Goal: Task Accomplishment & Management: Use online tool/utility

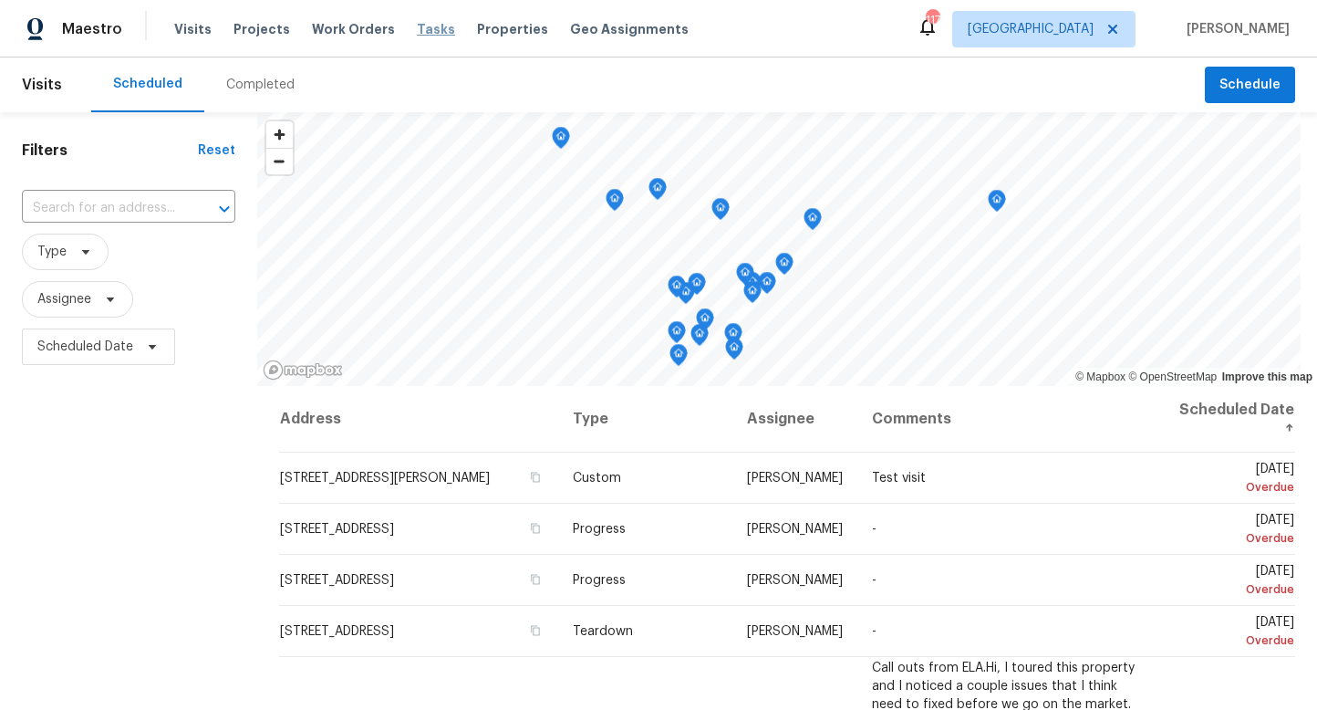
click at [417, 30] on span "Tasks" at bounding box center [436, 29] width 38 height 13
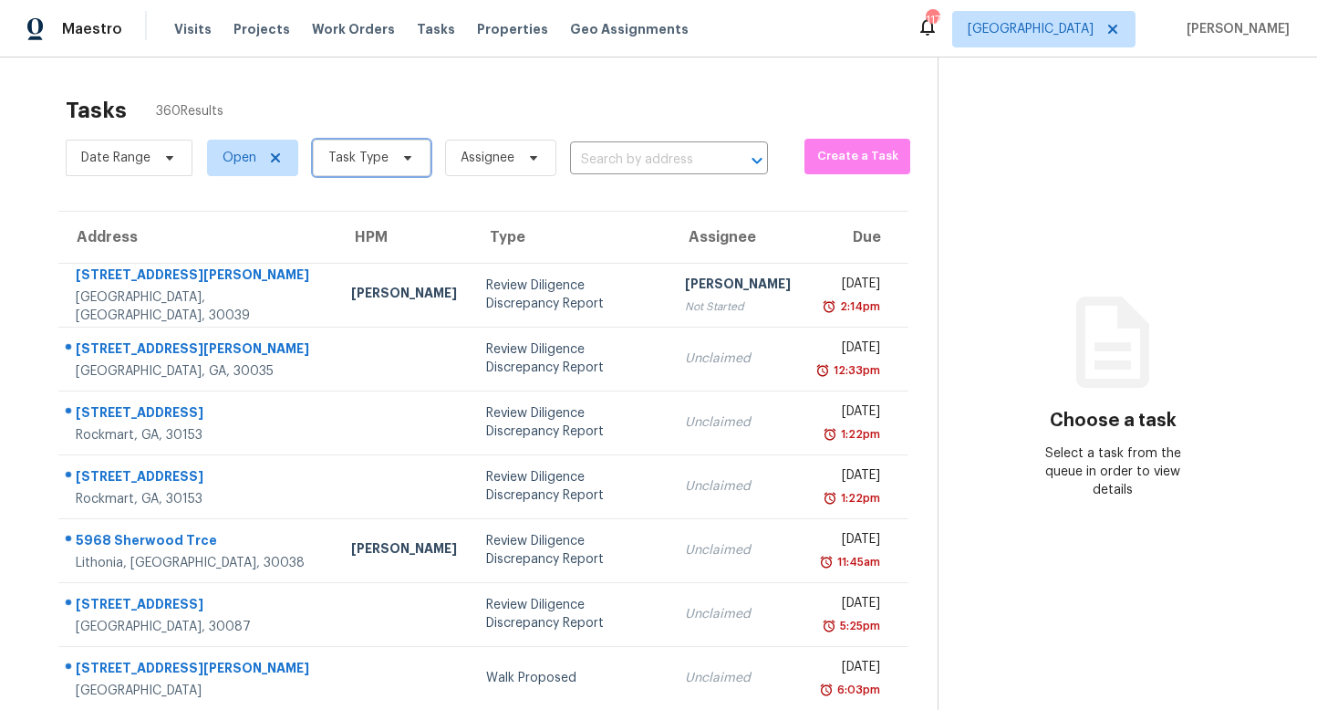
click at [395, 160] on span at bounding box center [405, 158] width 20 height 15
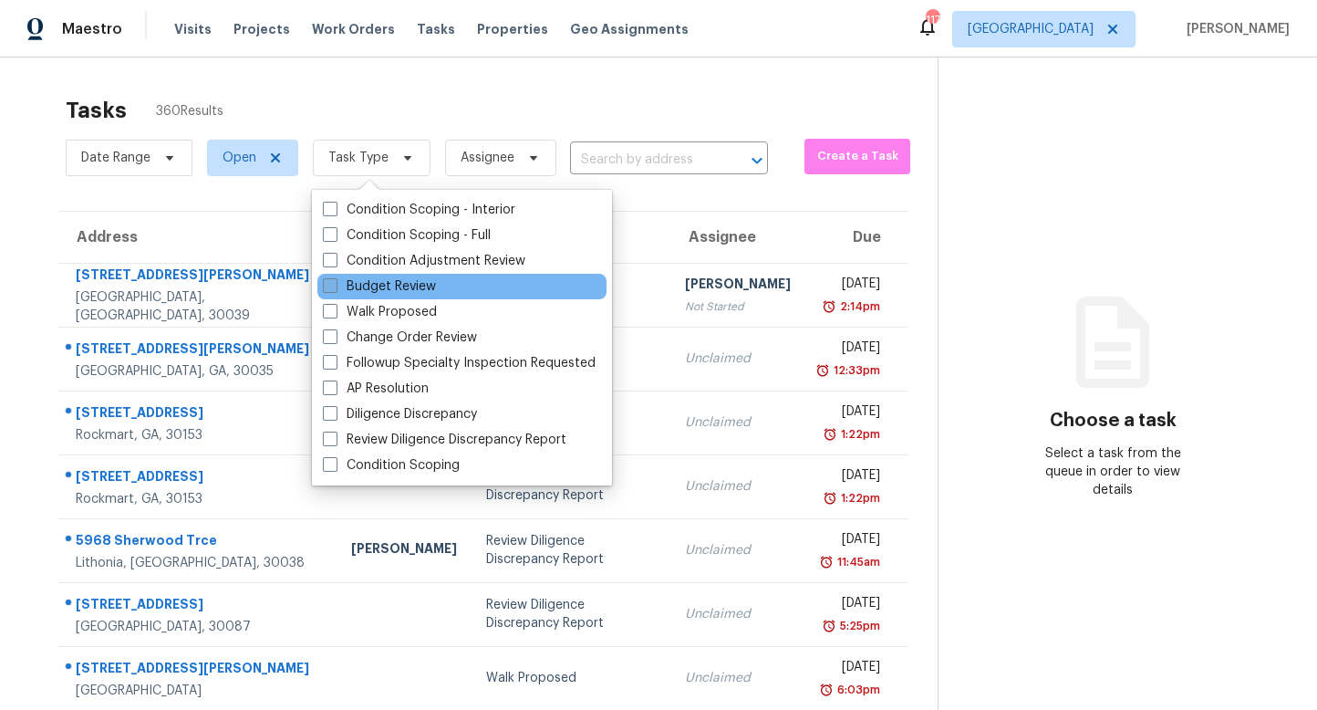
click at [329, 279] on span at bounding box center [330, 285] width 15 height 15
click at [329, 279] on input "Budget Review" at bounding box center [329, 283] width 12 height 12
checkbox input "true"
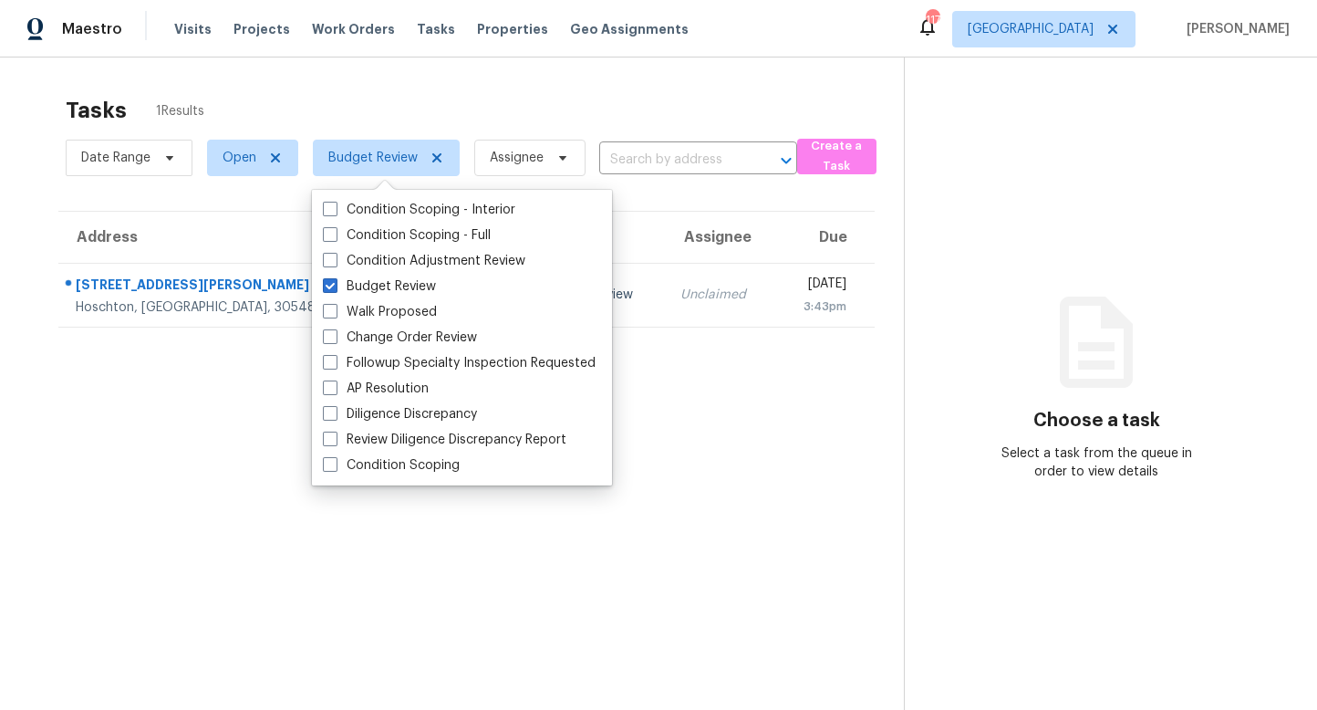
click at [197, 408] on section "Tasks 1 Results Date Range Open Budget Review Assignee ​ Create a Task Address …" at bounding box center [466, 427] width 875 height 681
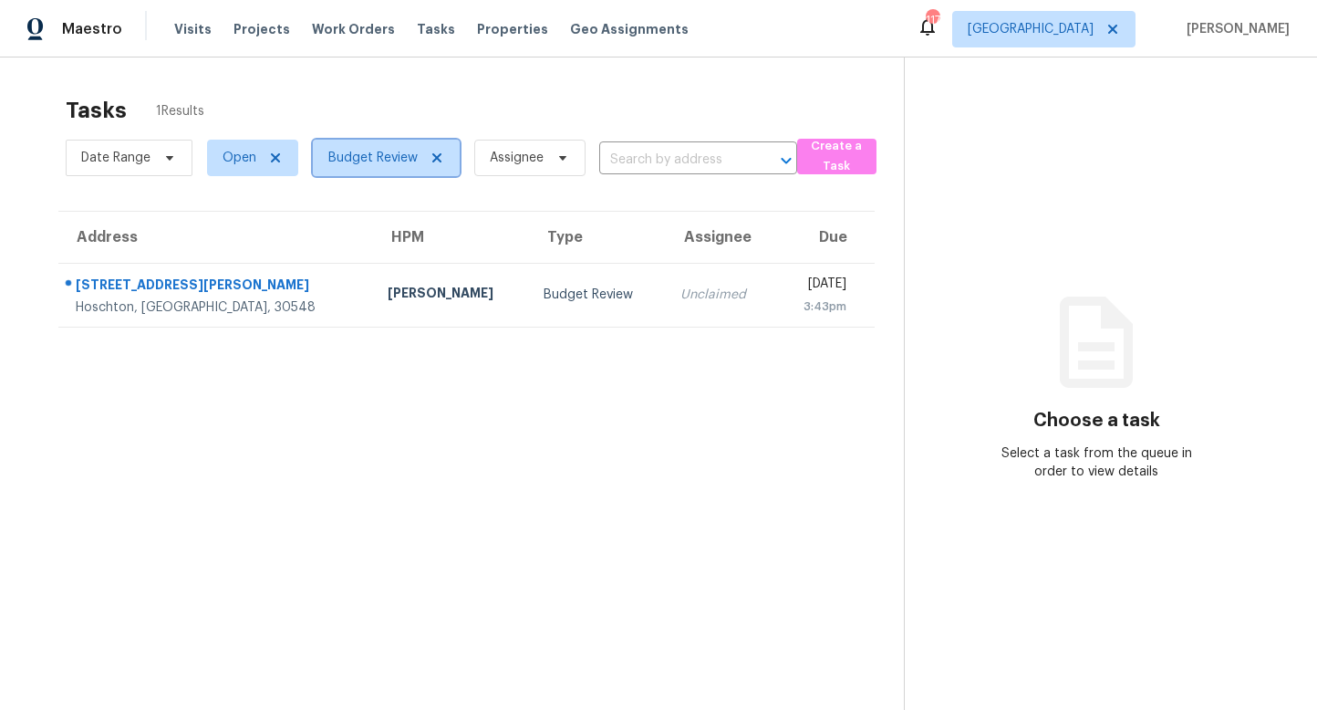
click at [442, 153] on icon at bounding box center [437, 158] width 15 height 15
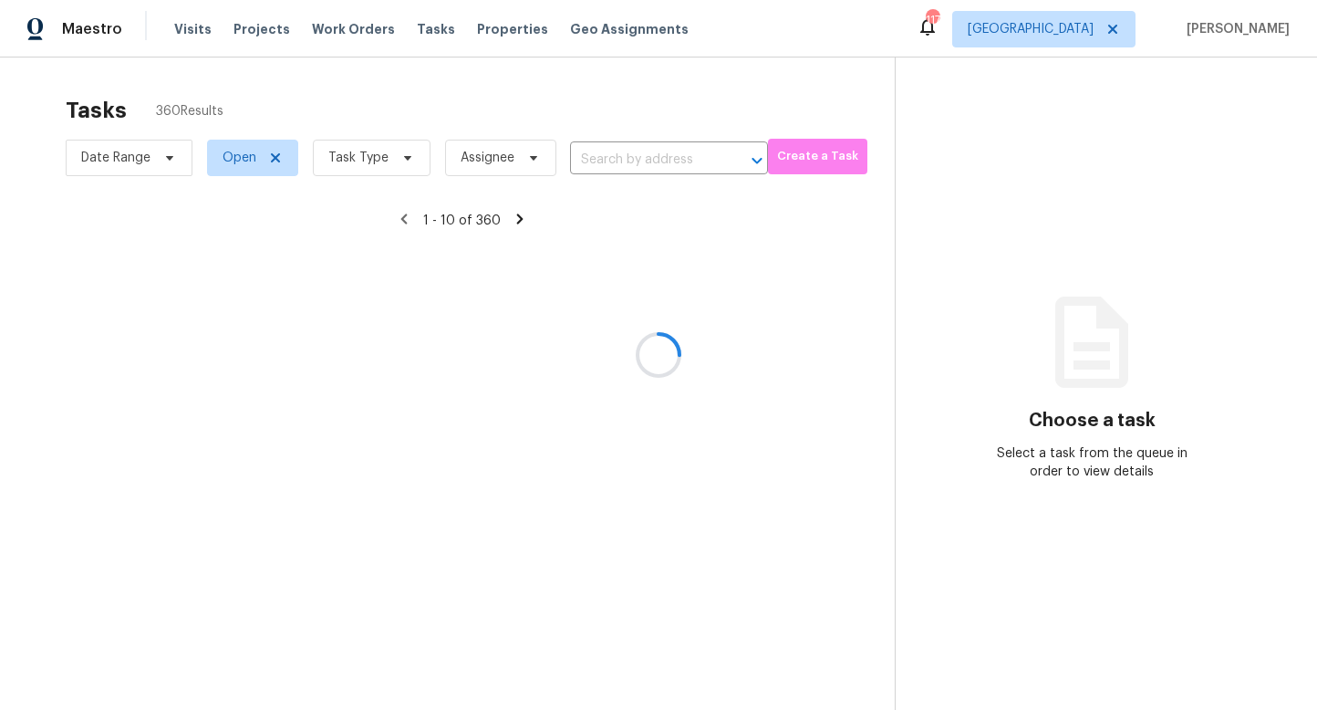
click at [409, 158] on div at bounding box center [658, 355] width 1317 height 710
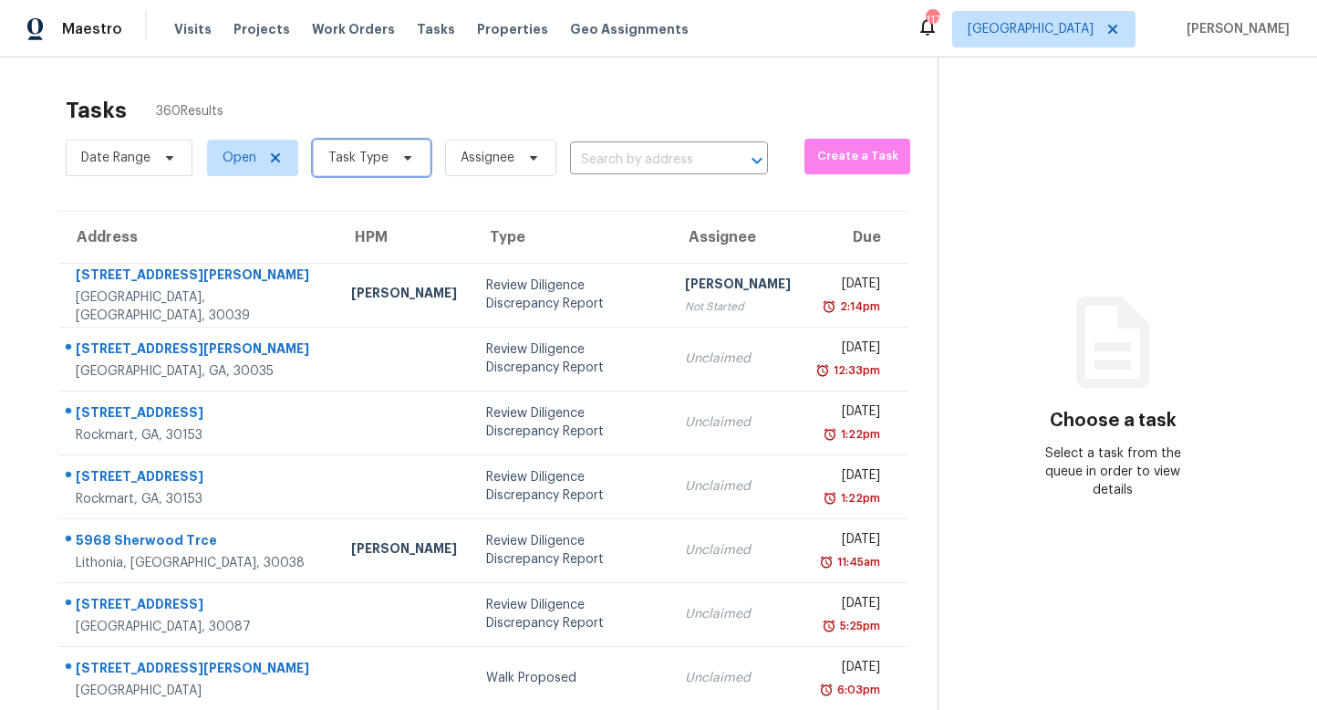
click at [395, 153] on span at bounding box center [405, 158] width 20 height 15
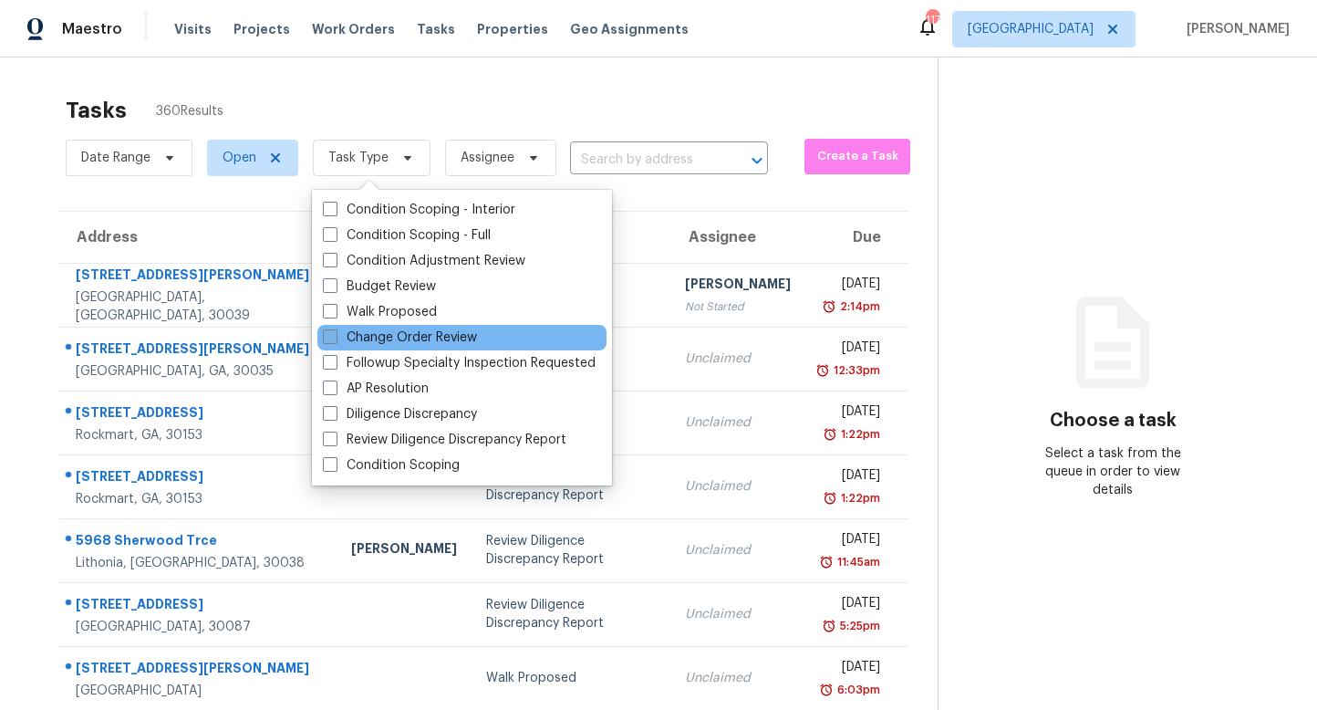
click at [334, 342] on span at bounding box center [330, 336] width 15 height 15
click at [334, 340] on input "Change Order Review" at bounding box center [329, 334] width 12 height 12
checkbox input "true"
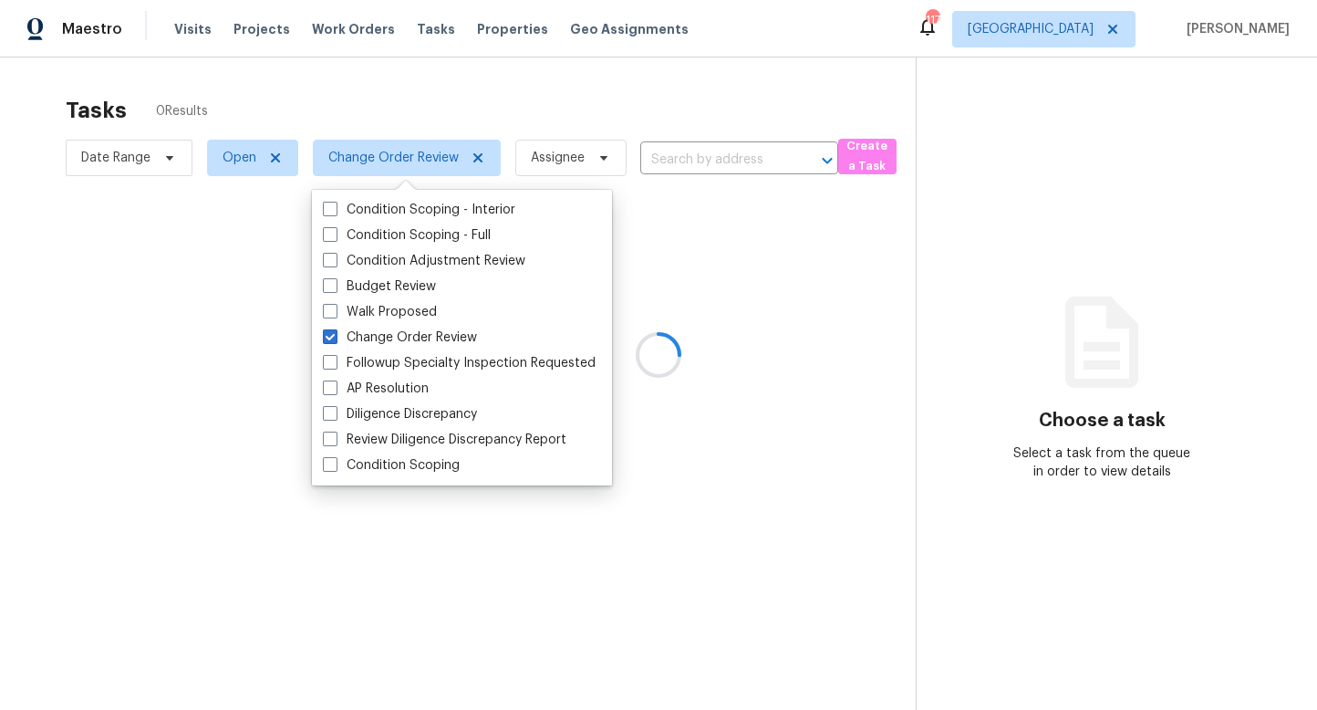
click at [395, 97] on div at bounding box center [658, 355] width 1317 height 710
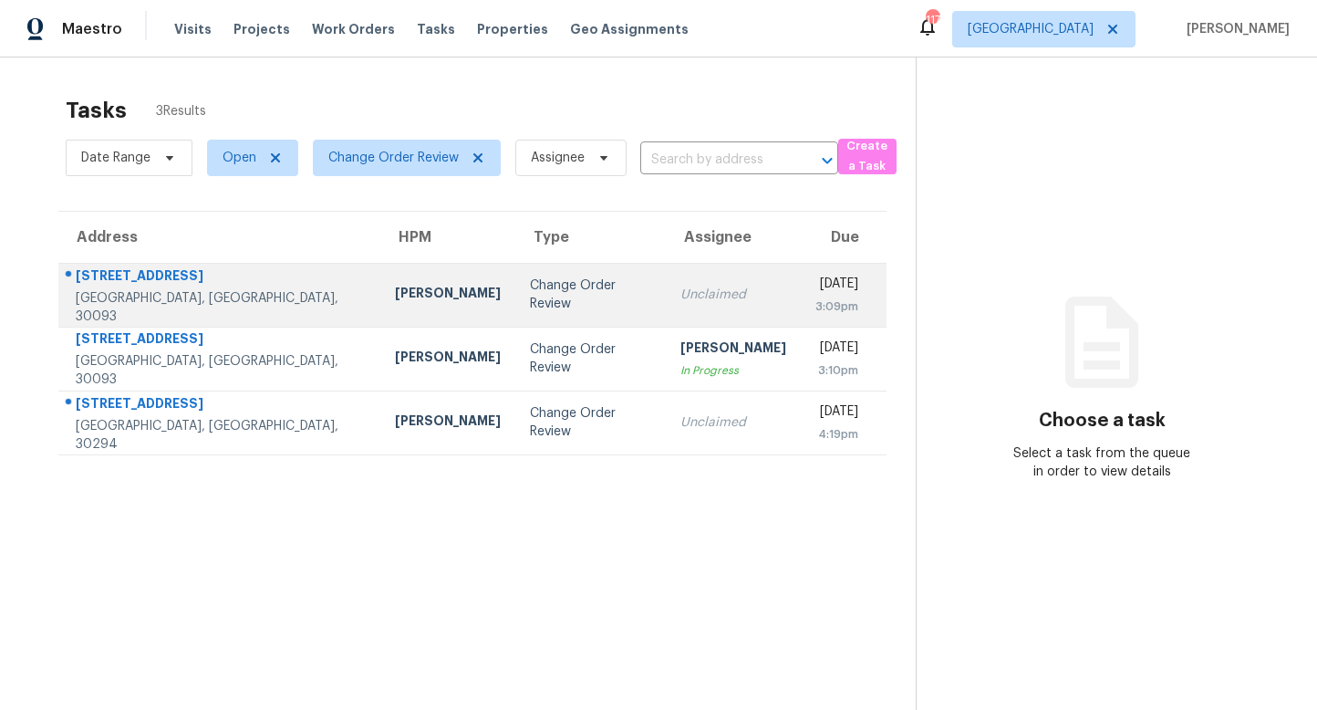
click at [395, 301] on div "Samuel Vetrik" at bounding box center [448, 295] width 106 height 23
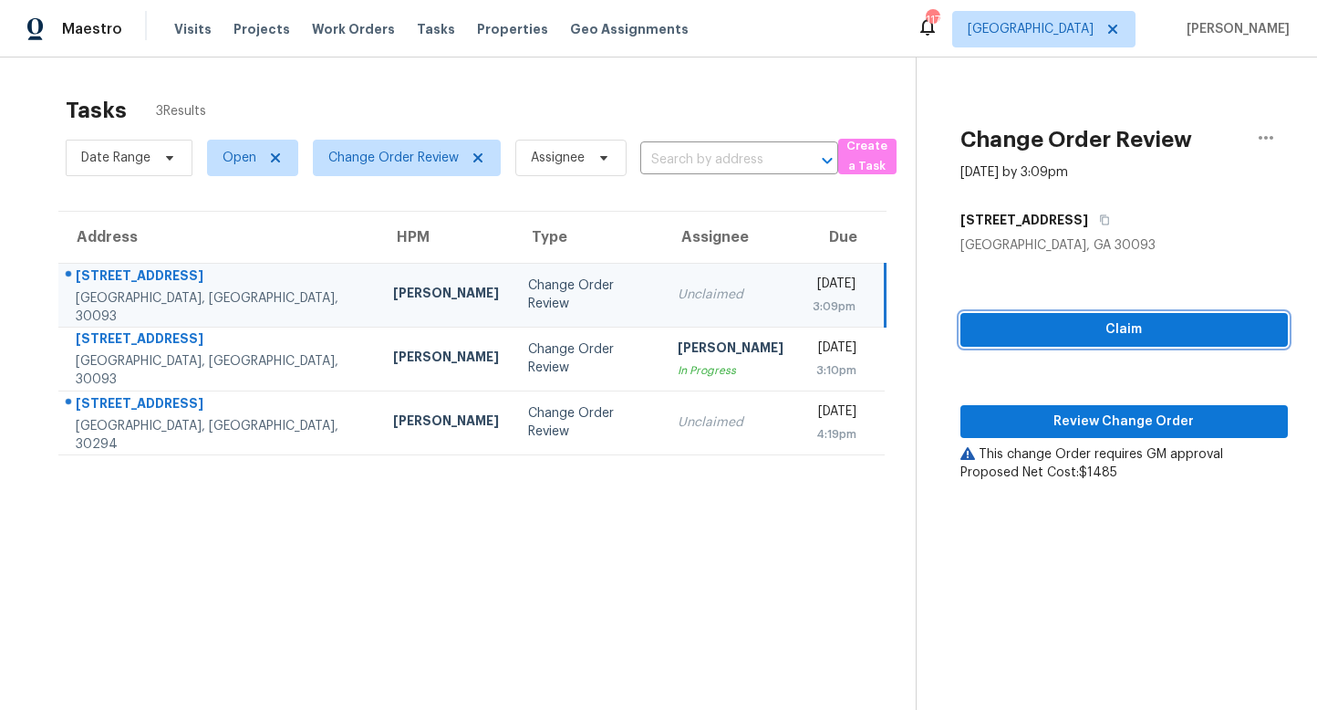
click at [1148, 330] on span "Claim" at bounding box center [1124, 329] width 298 height 23
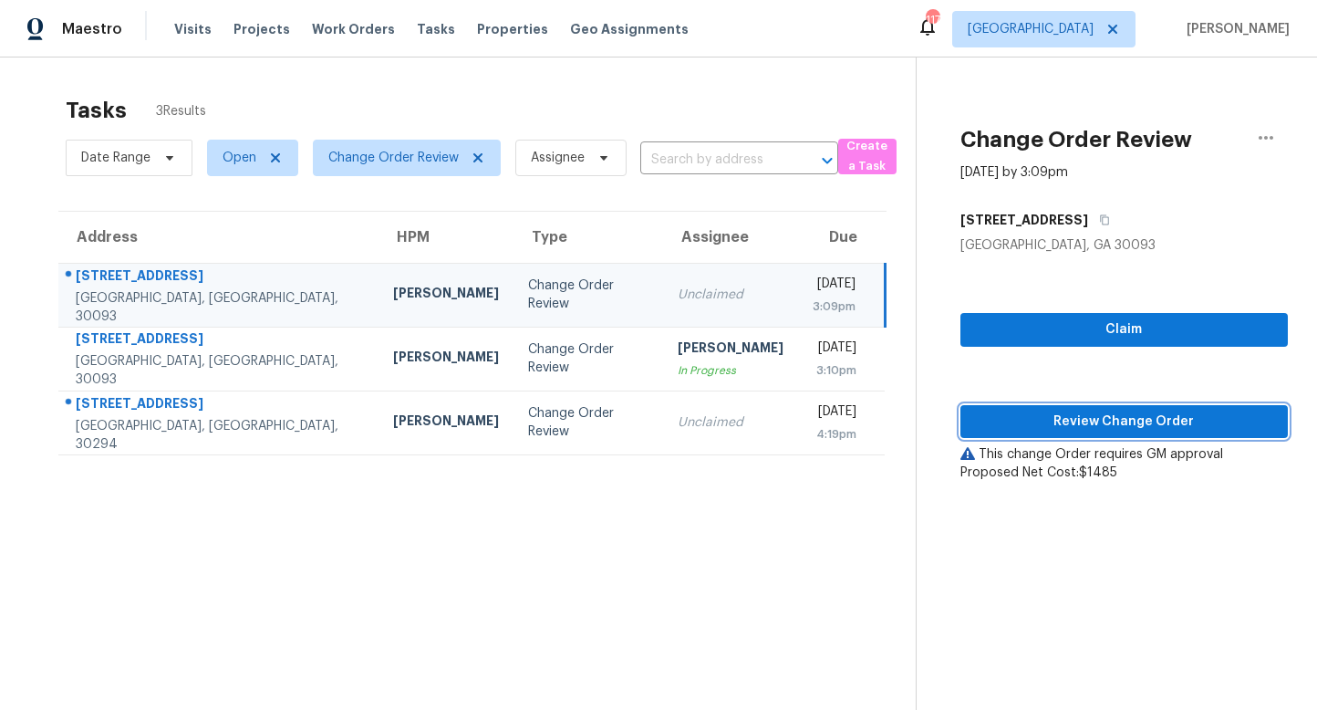
click at [1132, 414] on span "Review Change Order" at bounding box center [1124, 422] width 298 height 23
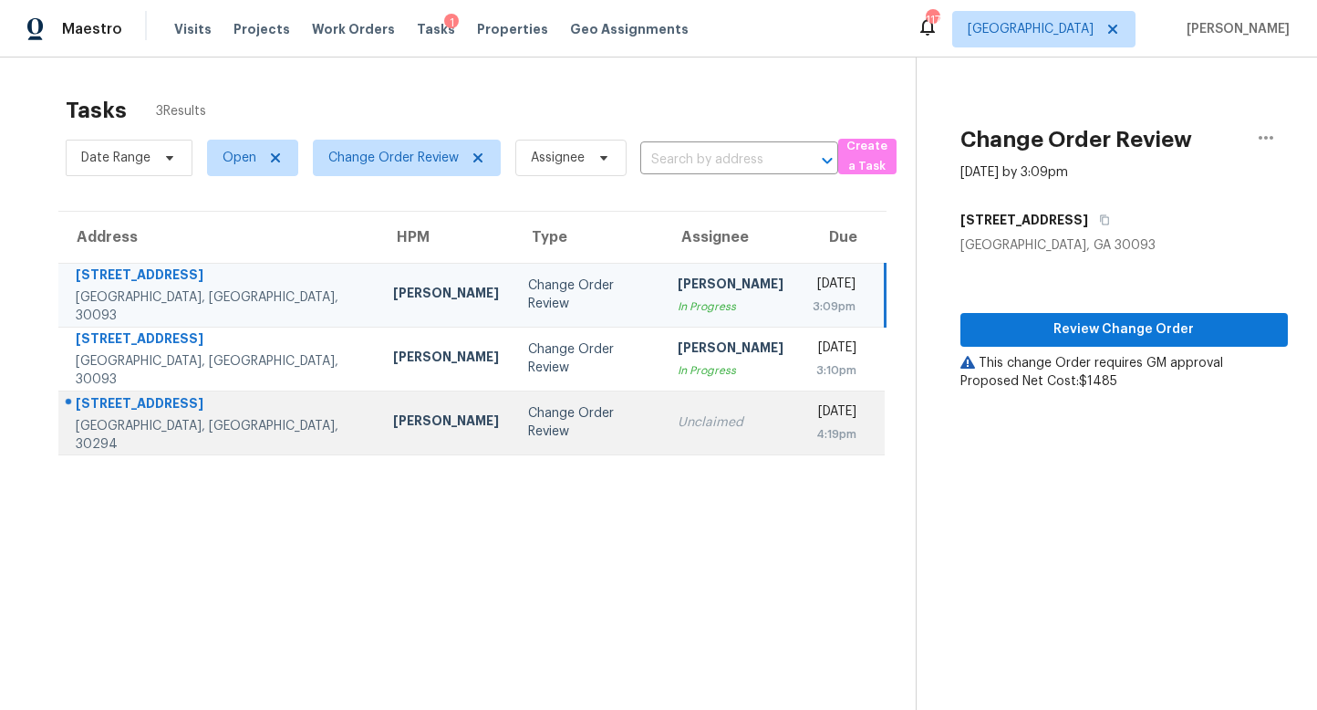
click at [514, 432] on td "Change Order Review" at bounding box center [589, 422] width 150 height 64
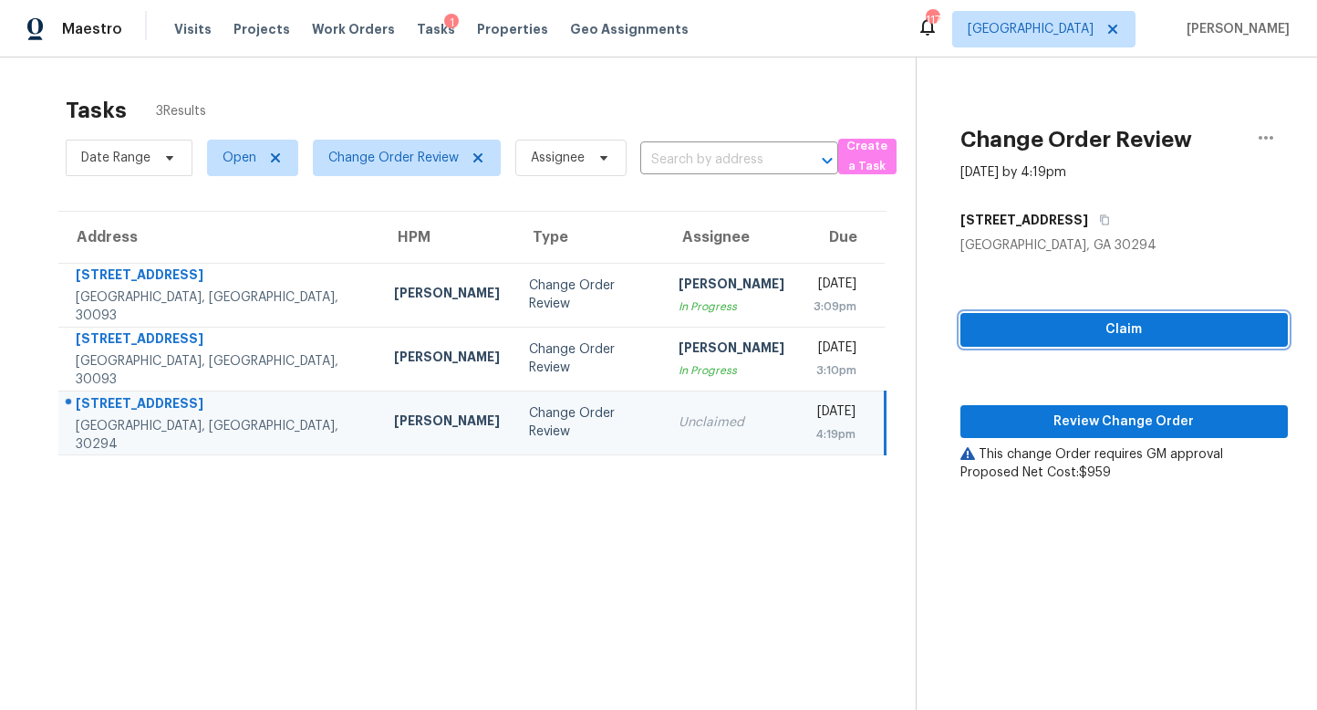
click at [1099, 333] on span "Claim" at bounding box center [1124, 329] width 298 height 23
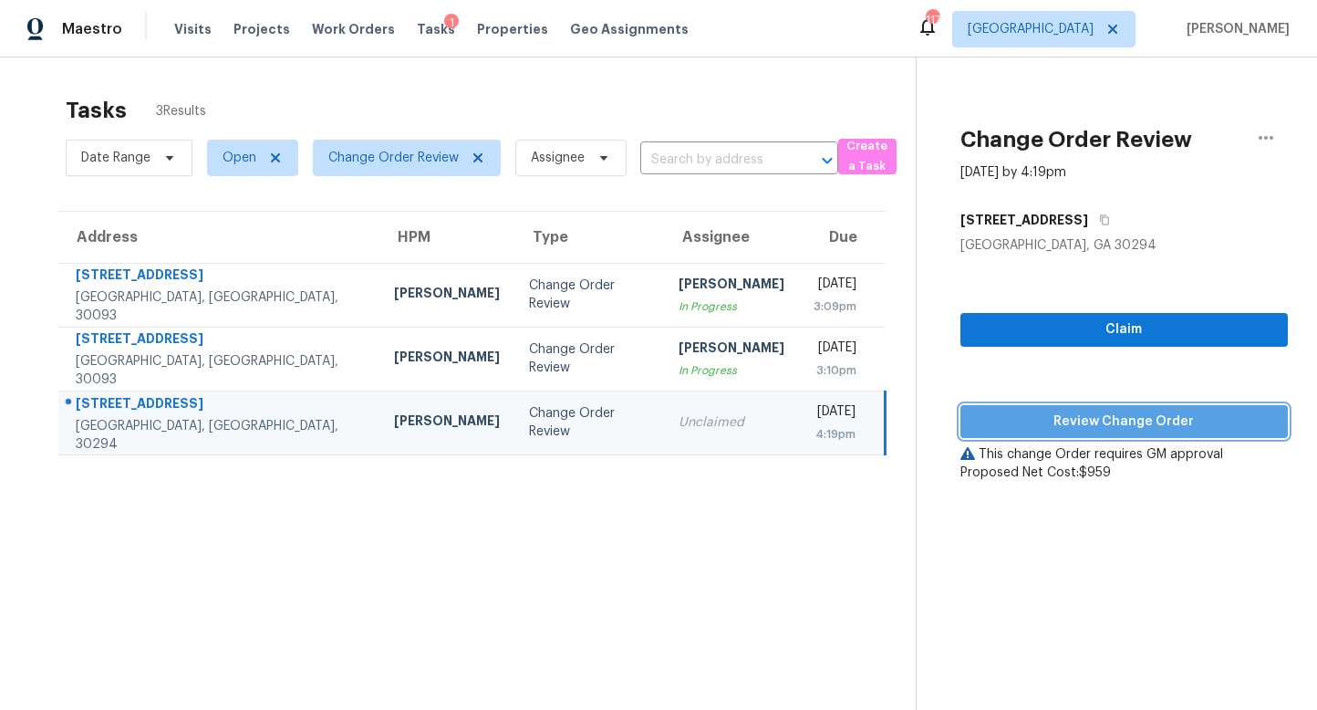
click at [1104, 416] on span "Review Change Order" at bounding box center [1124, 422] width 298 height 23
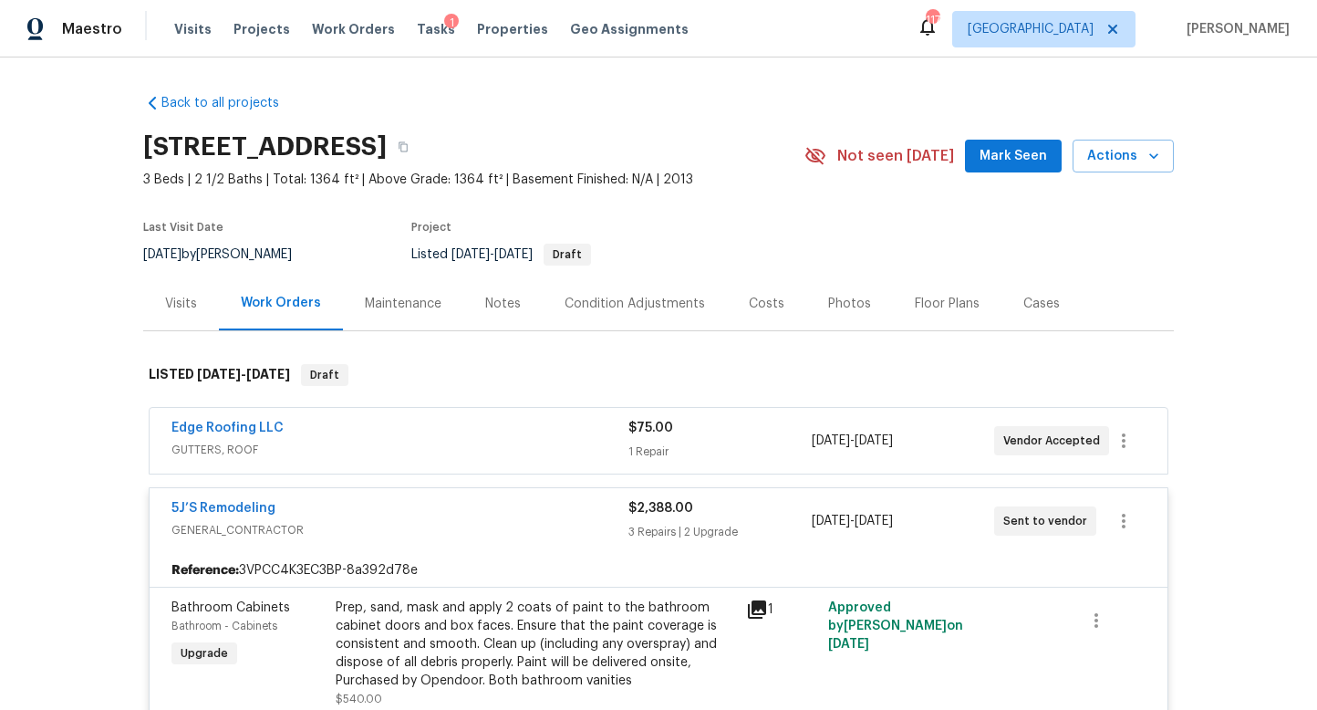
click at [556, 441] on span "GUTTERS, ROOF" at bounding box center [400, 450] width 457 height 18
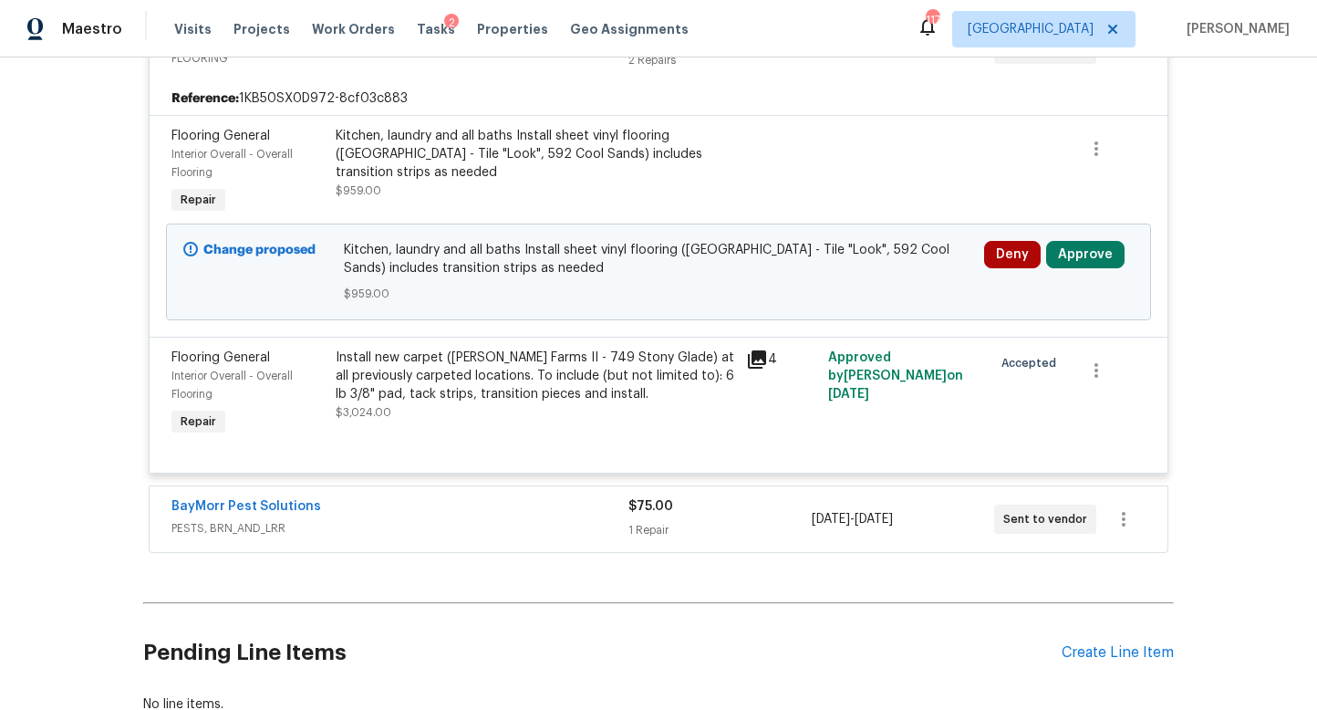
scroll to position [486, 0]
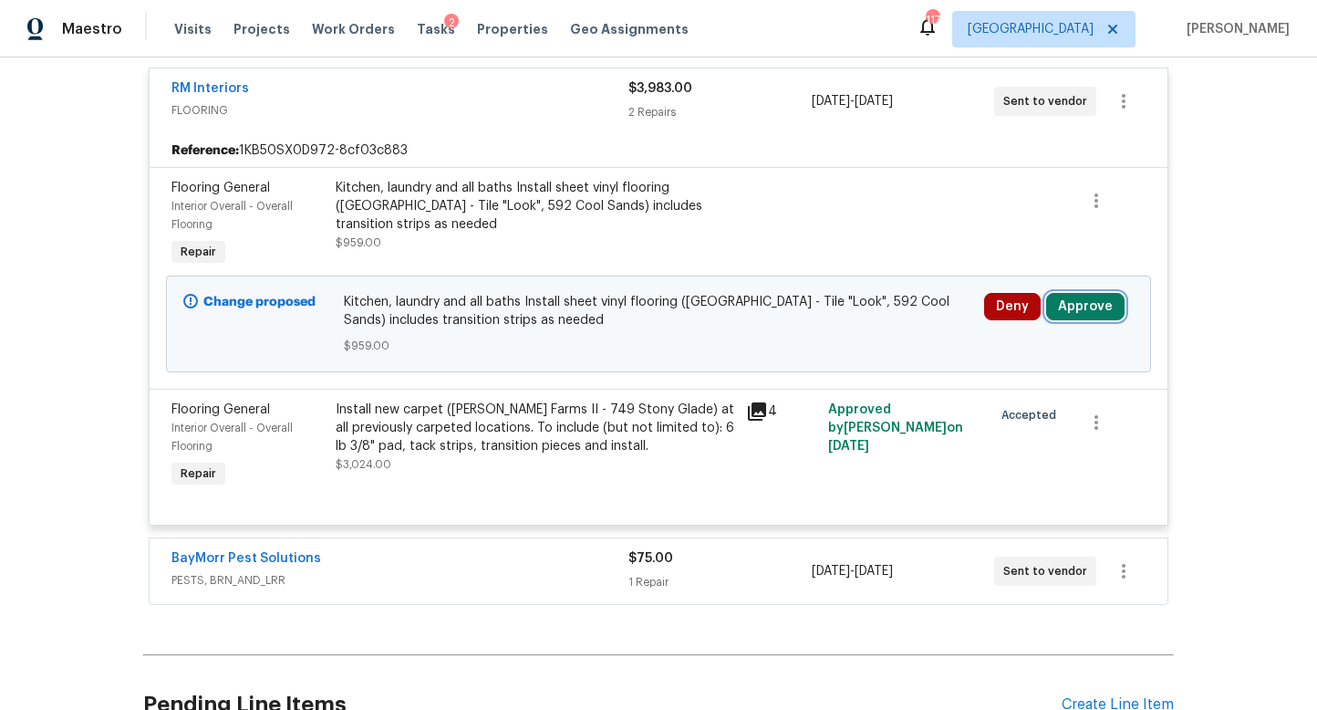
click at [1109, 304] on button "Approve" at bounding box center [1085, 306] width 78 height 27
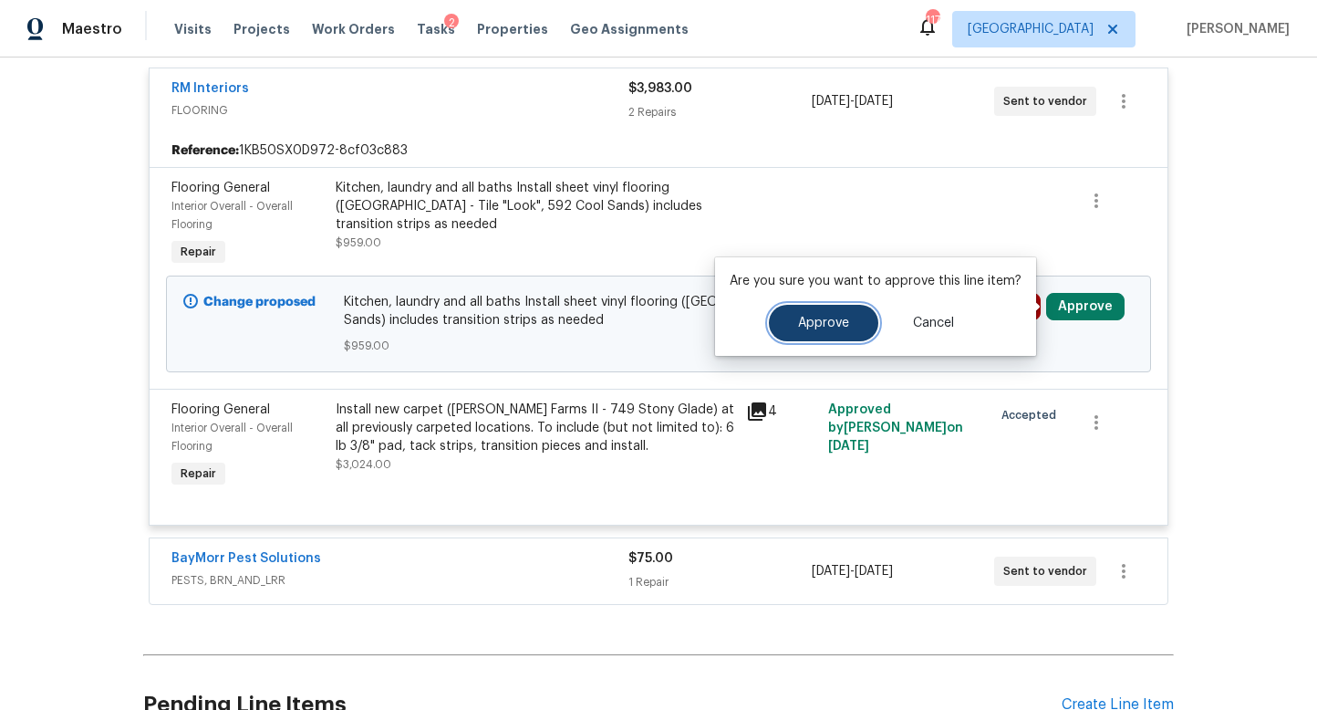
click at [844, 325] on span "Approve" at bounding box center [823, 324] width 51 height 14
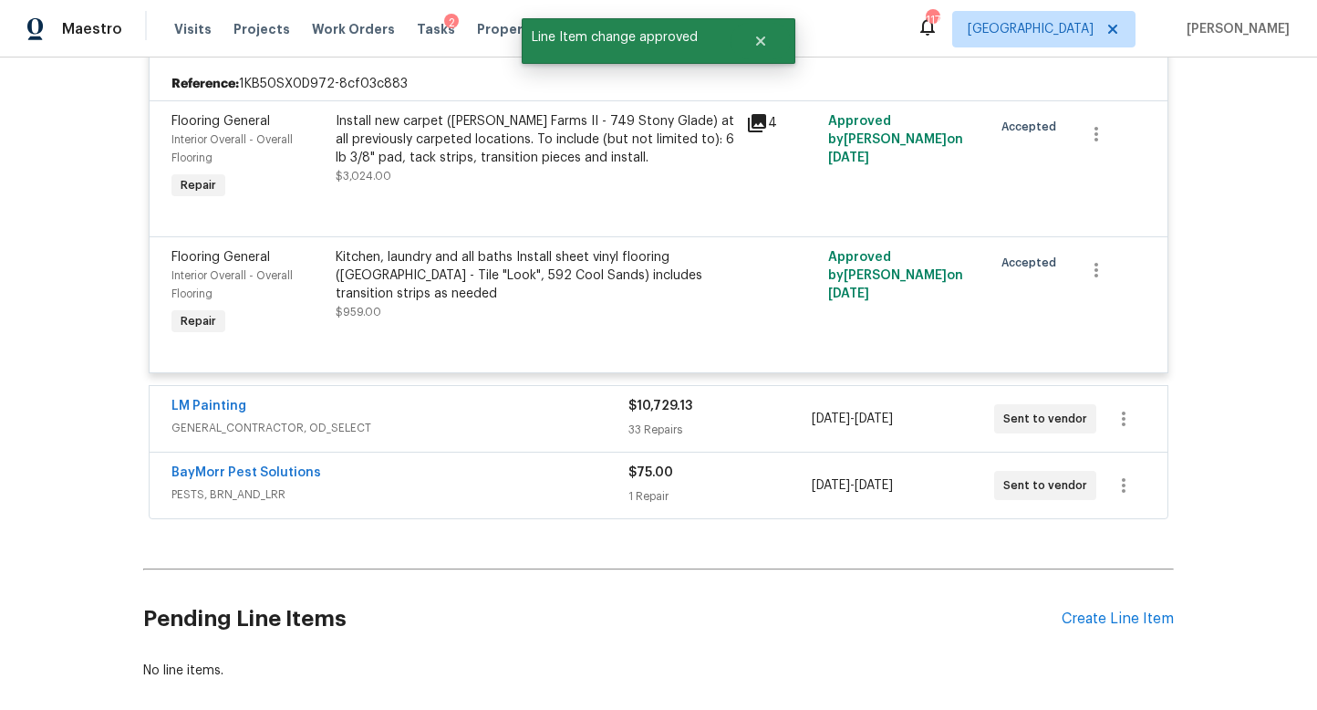
scroll to position [420, 0]
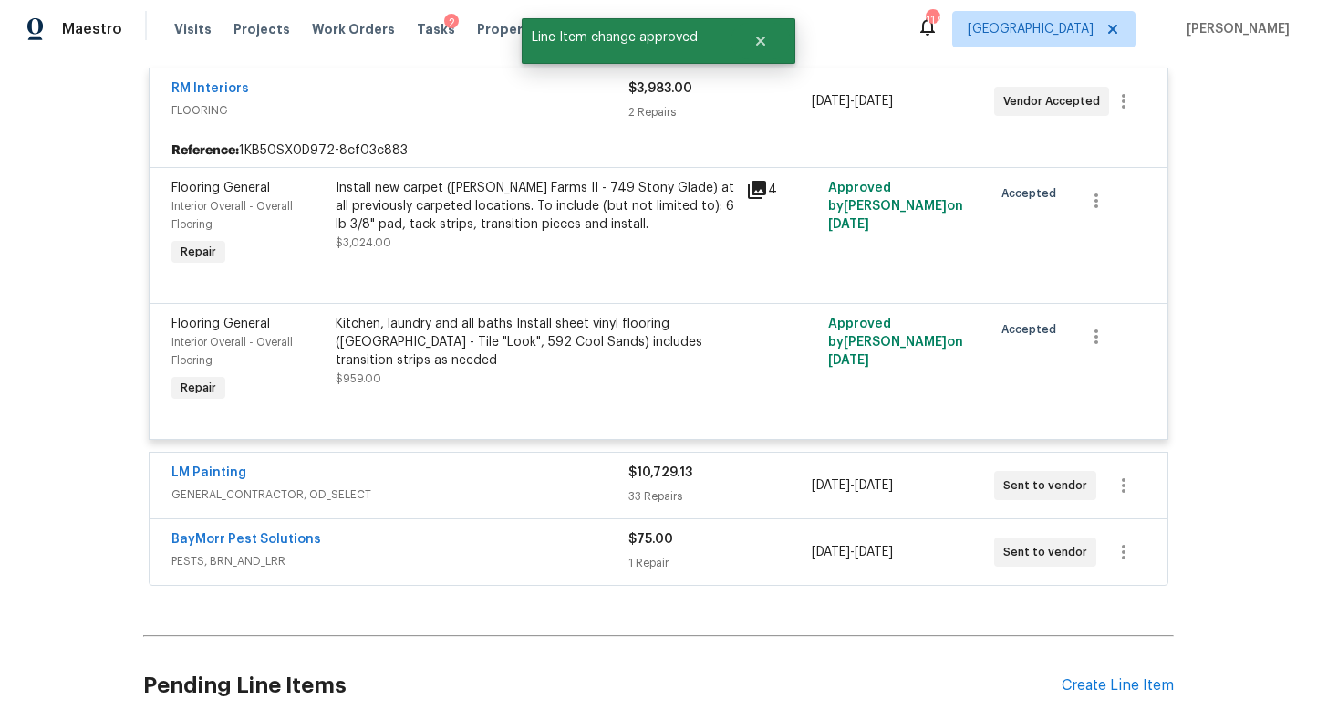
click at [759, 491] on div "33 Repairs" at bounding box center [720, 496] width 182 height 18
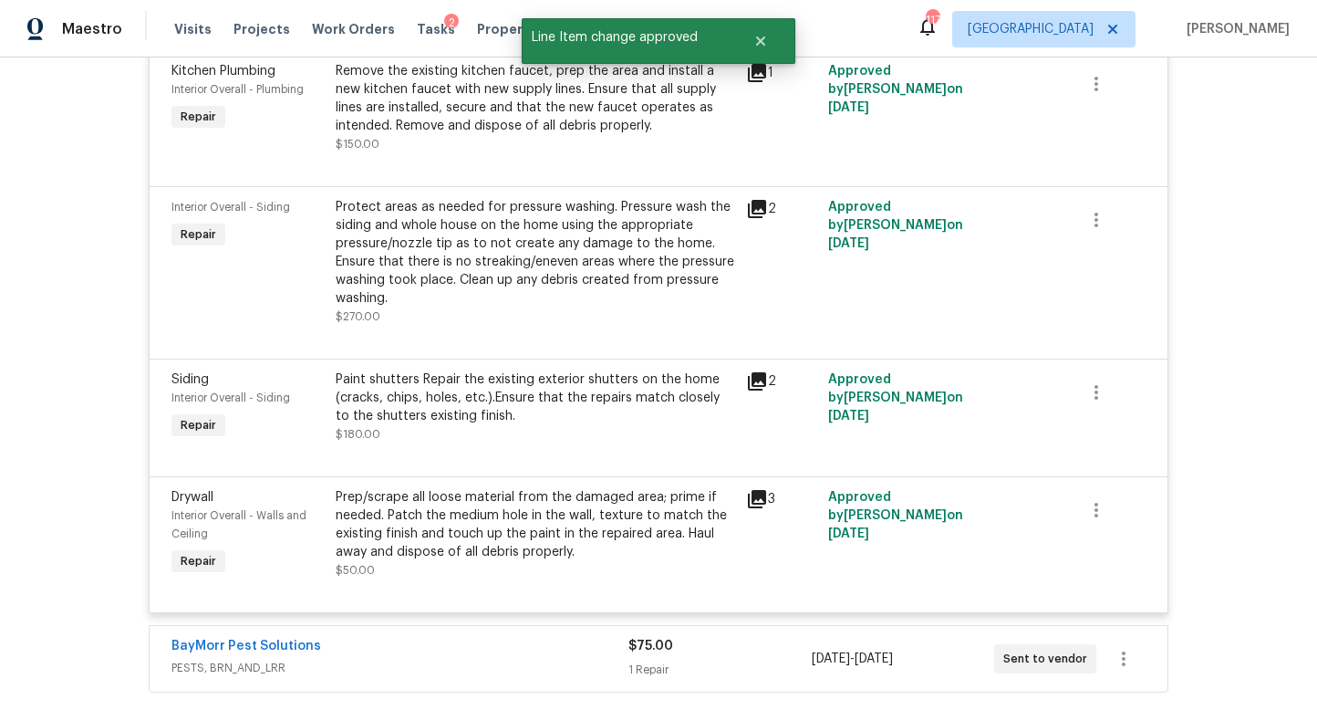
scroll to position [5460, 0]
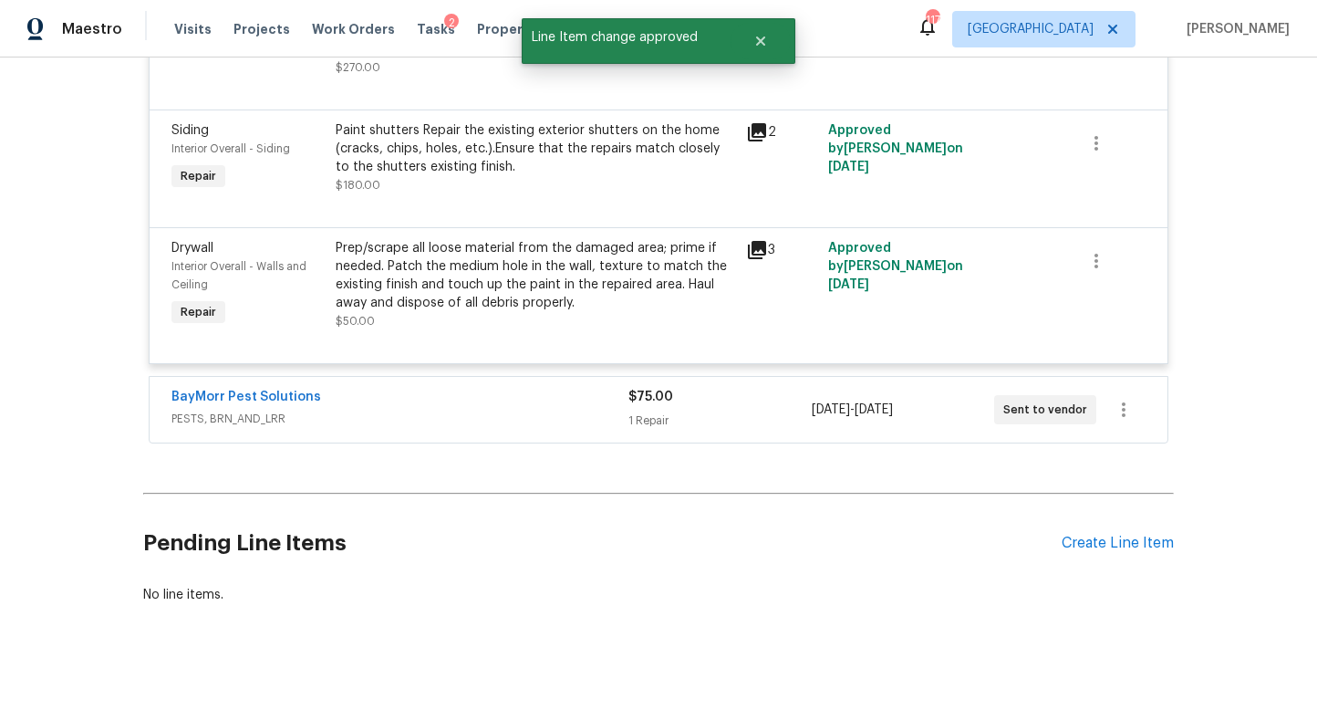
click at [719, 389] on div "$75.00 1 Repair" at bounding box center [720, 410] width 182 height 44
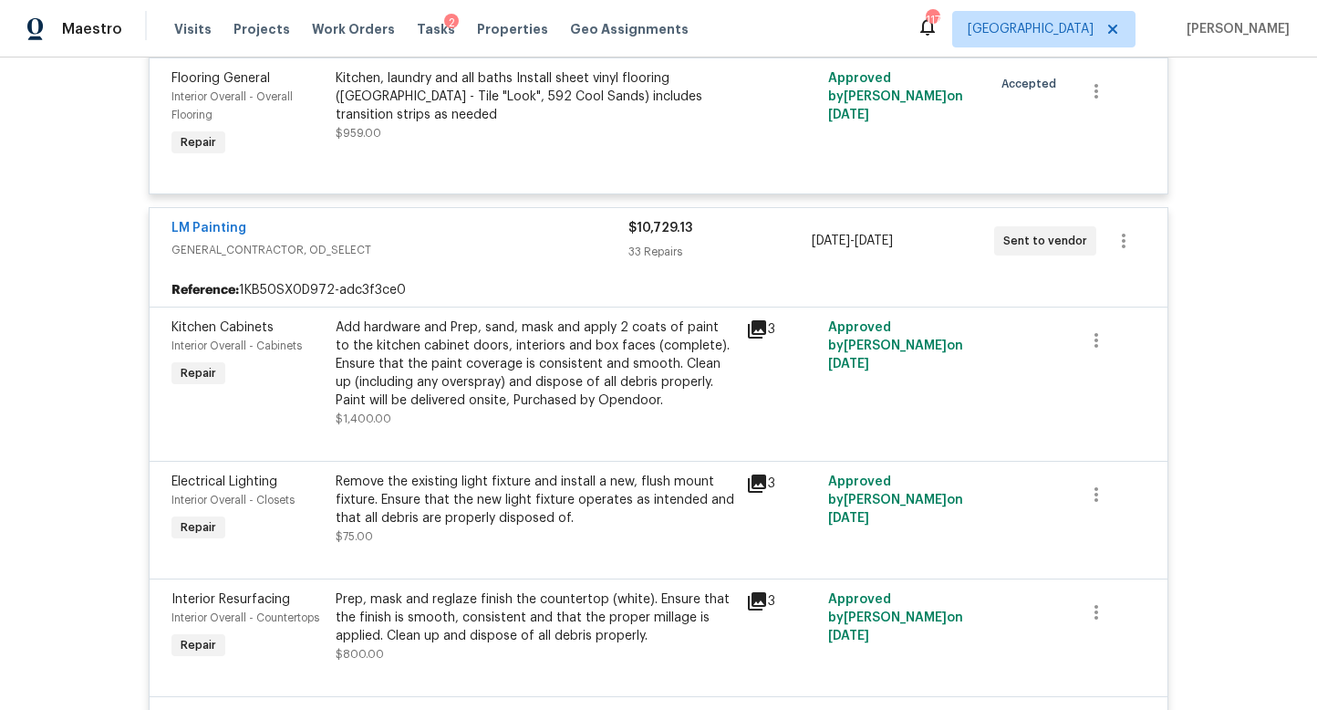
scroll to position [0, 0]
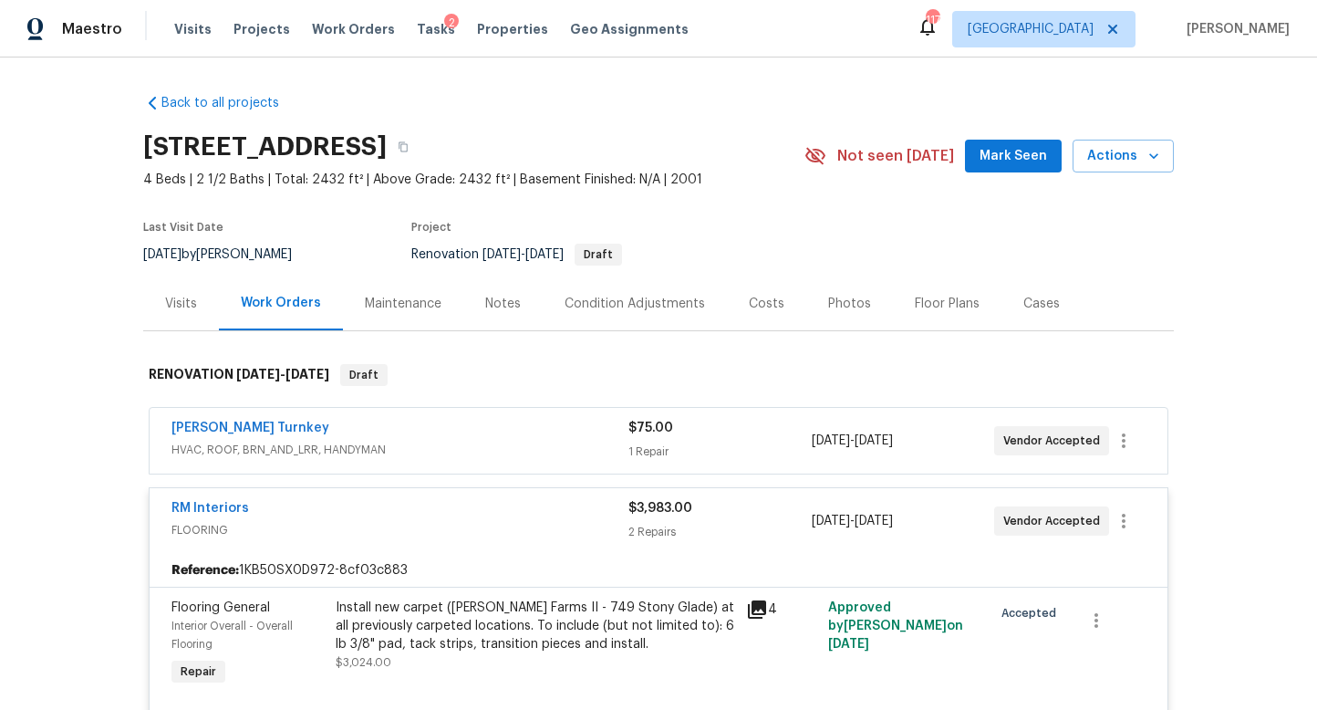
click at [728, 447] on div "1 Repair" at bounding box center [720, 451] width 182 height 18
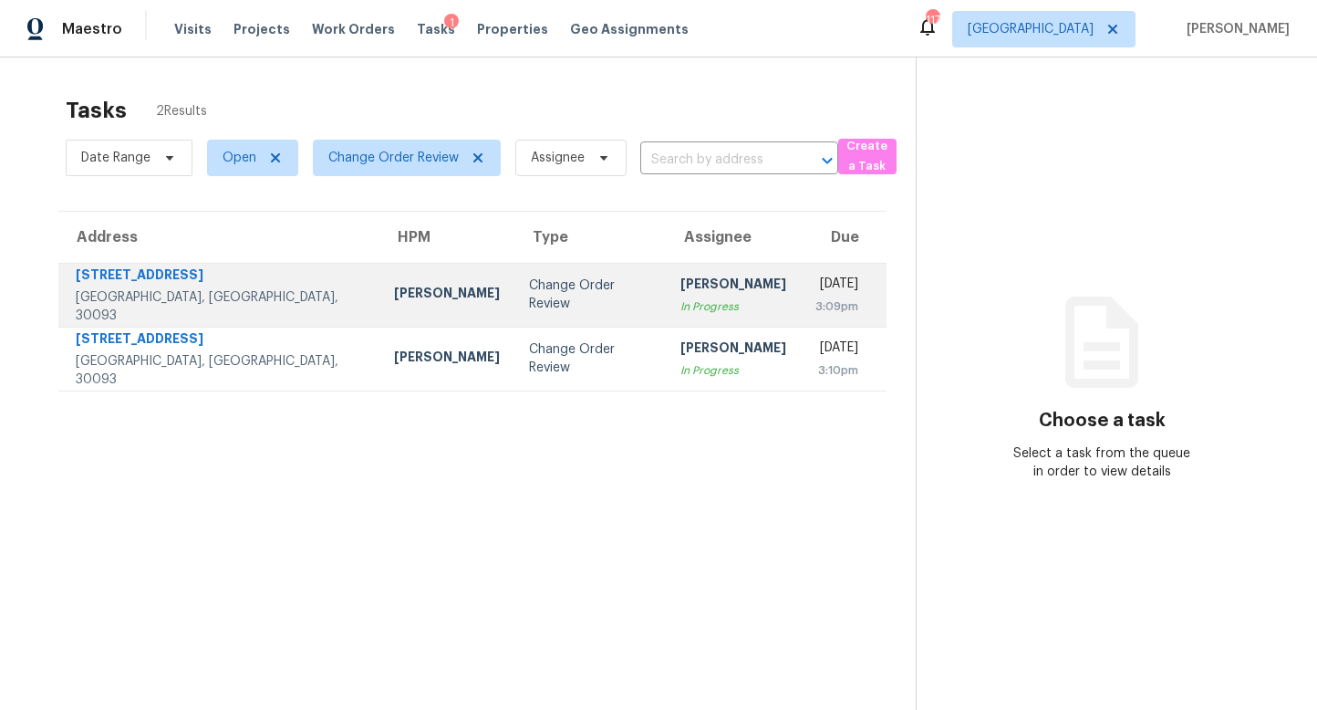
click at [529, 298] on div "Change Order Review" at bounding box center [590, 294] width 122 height 36
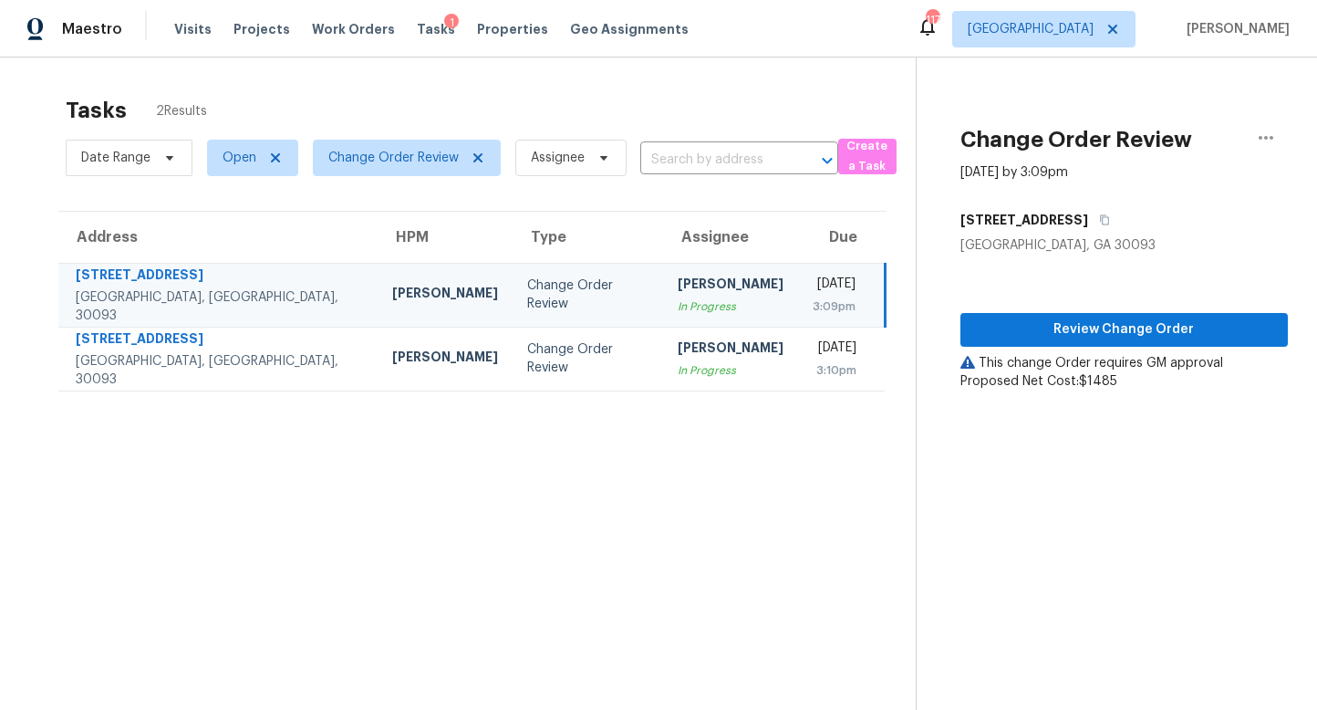
click at [813, 301] on div "3:09pm" at bounding box center [834, 306] width 43 height 18
click at [1261, 140] on icon "button" at bounding box center [1266, 138] width 22 height 22
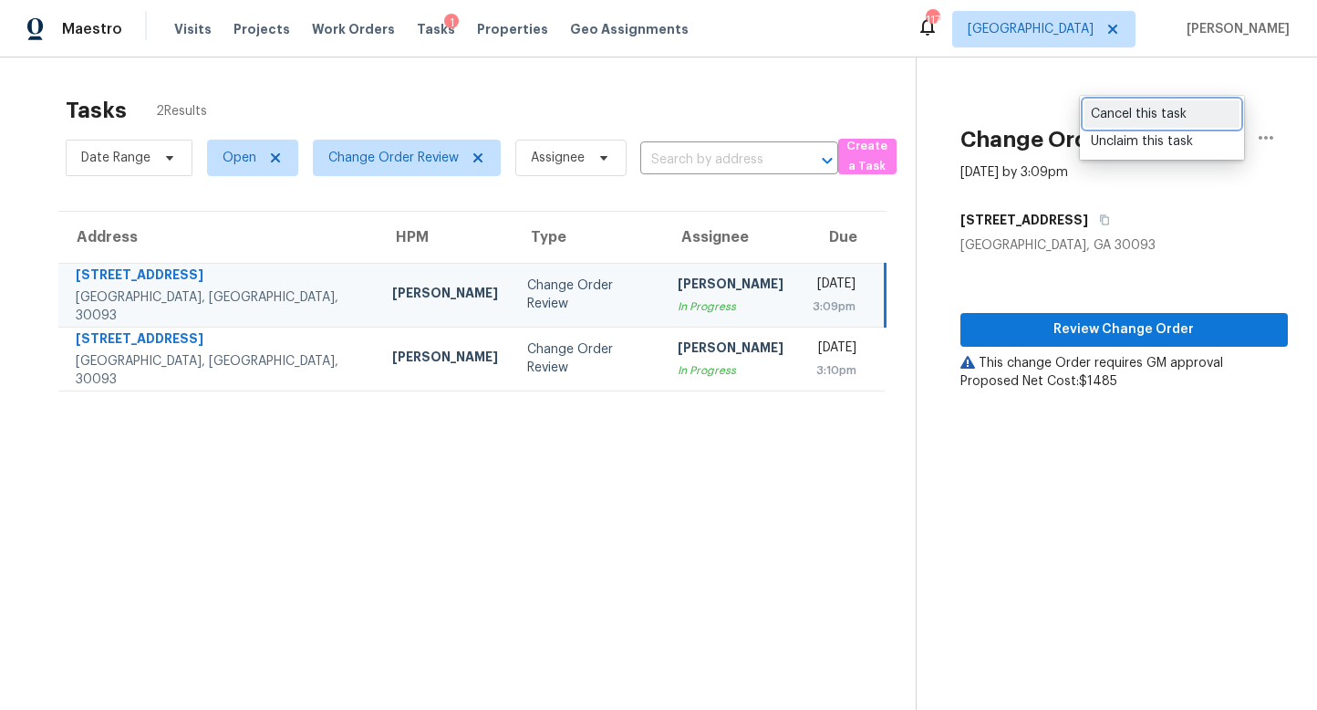
click at [1114, 115] on div "Cancel this task" at bounding box center [1162, 114] width 142 height 18
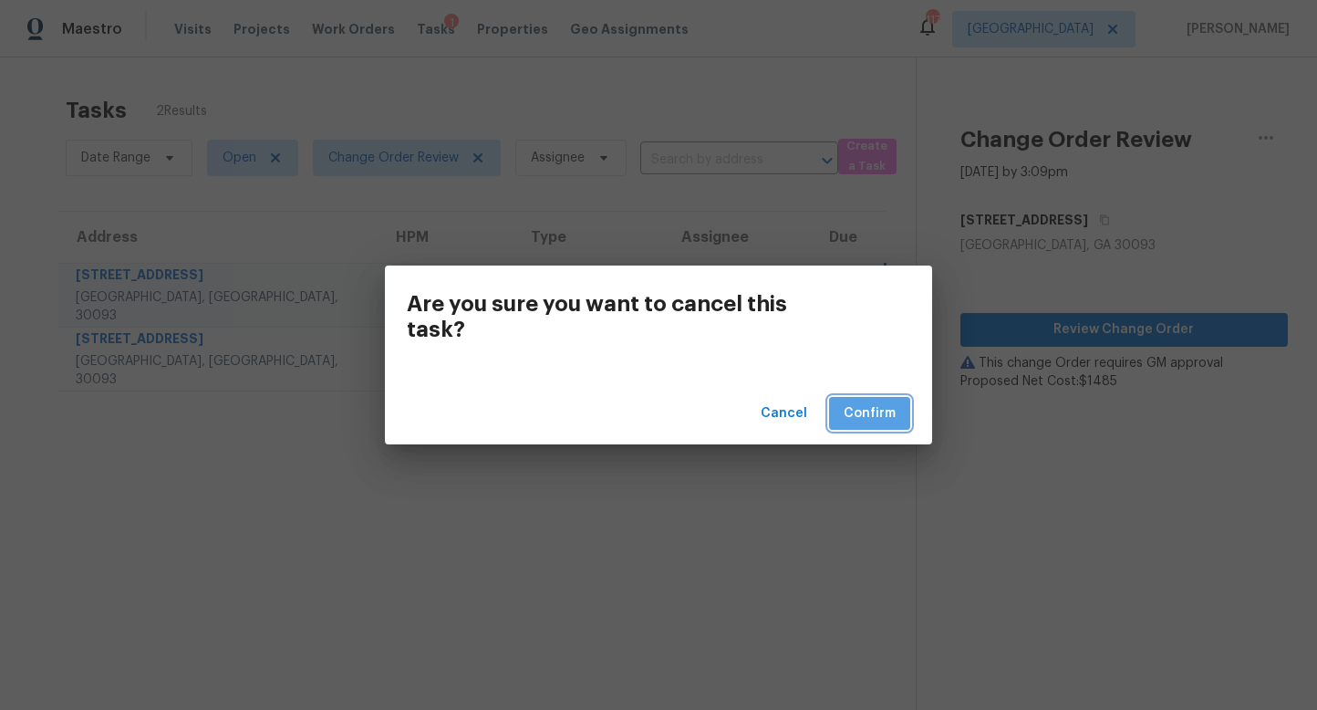
click at [864, 423] on span "Confirm" at bounding box center [870, 413] width 52 height 23
